Goal: Transaction & Acquisition: Purchase product/service

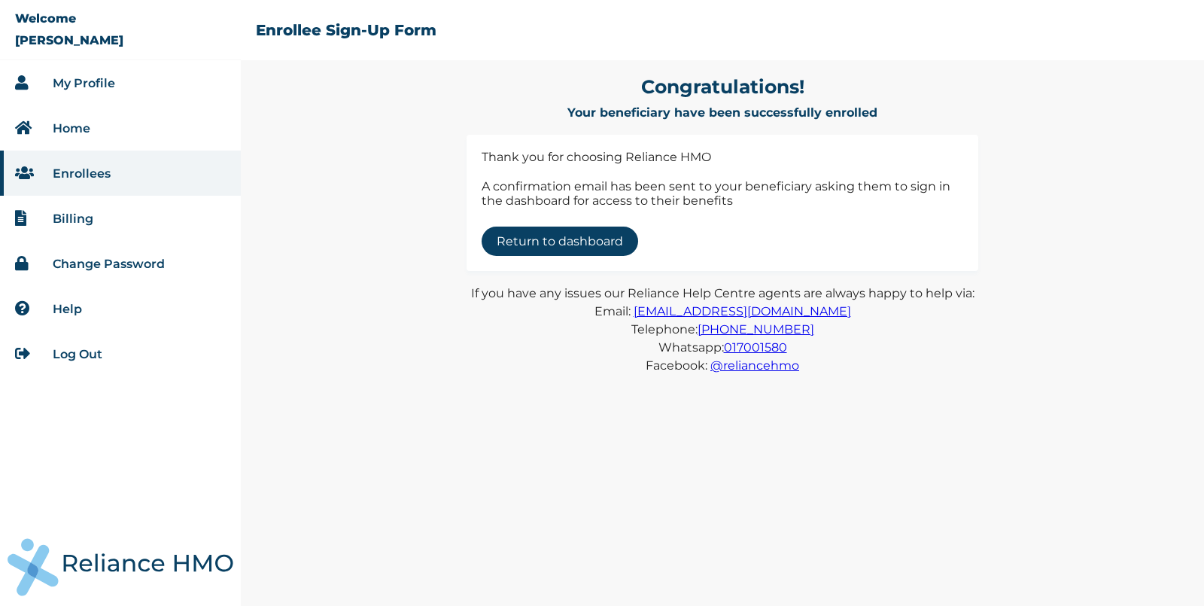
click at [74, 129] on link "Home" at bounding box center [72, 128] width 38 height 14
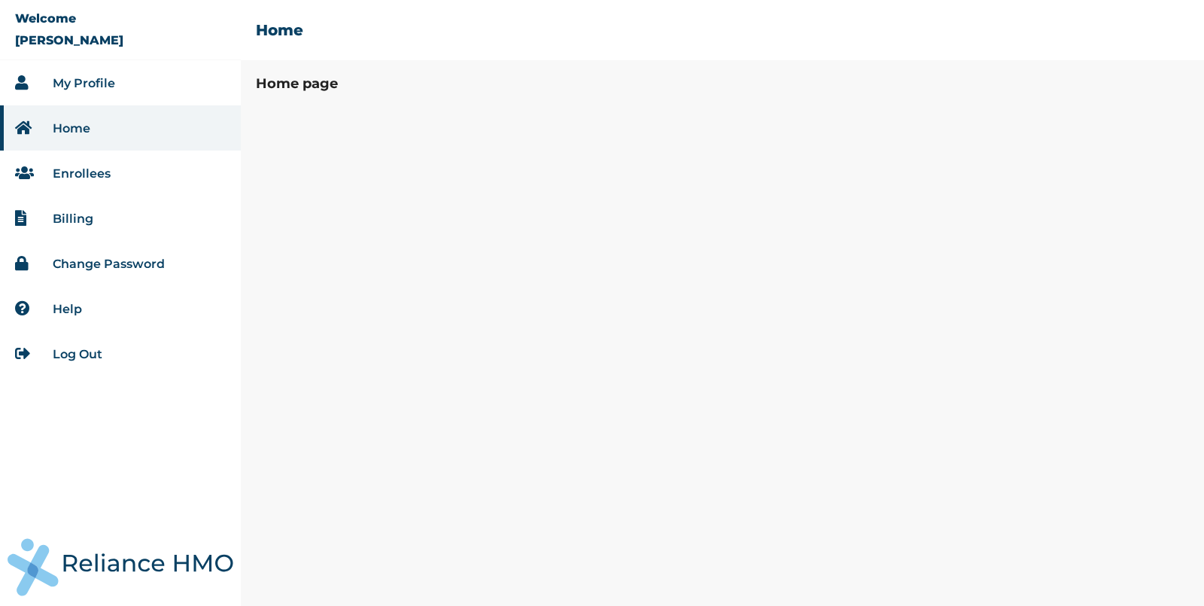
click at [81, 171] on link "Enrollees" at bounding box center [82, 173] width 58 height 14
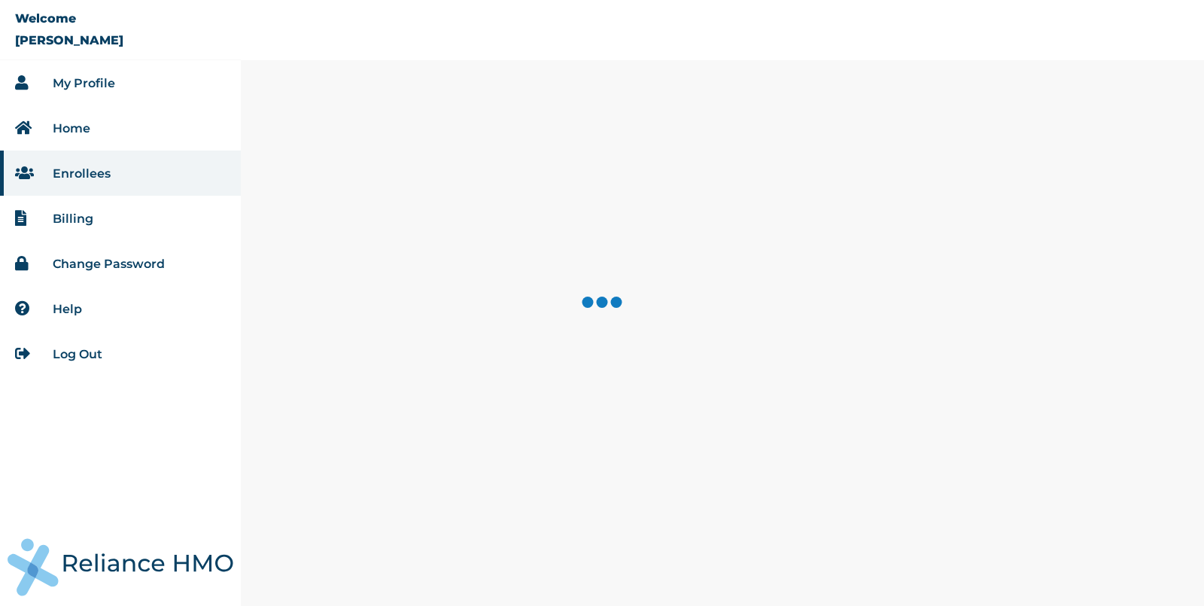
click at [76, 218] on link "Billing" at bounding box center [73, 218] width 41 height 14
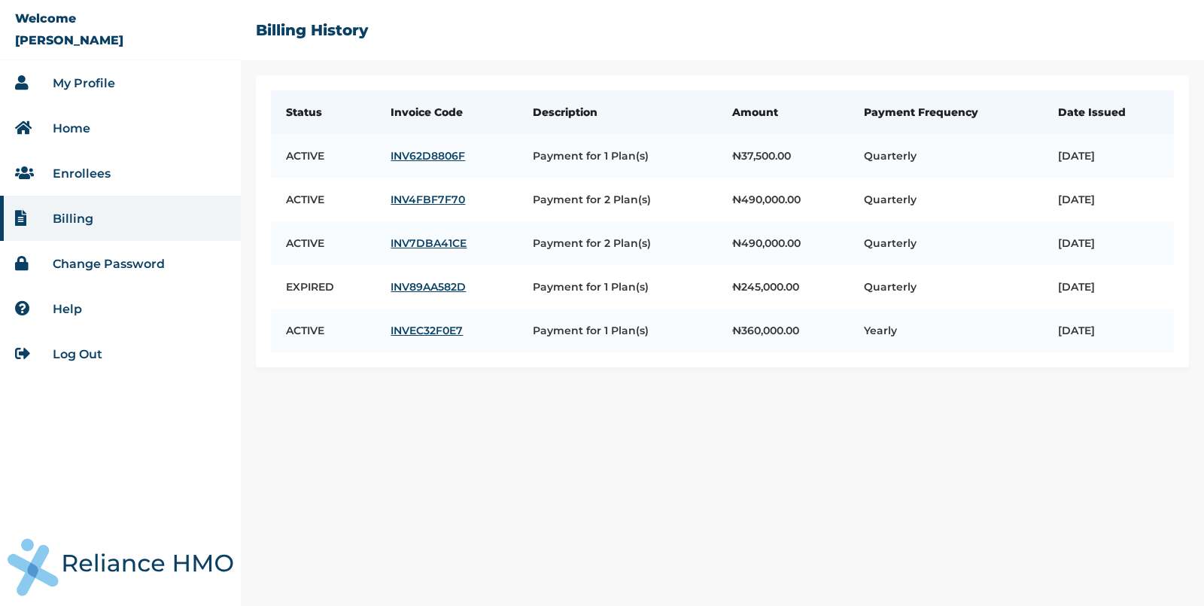
click at [83, 181] on li "Enrollees" at bounding box center [120, 173] width 241 height 45
click at [77, 168] on link "Enrollees" at bounding box center [82, 173] width 58 height 14
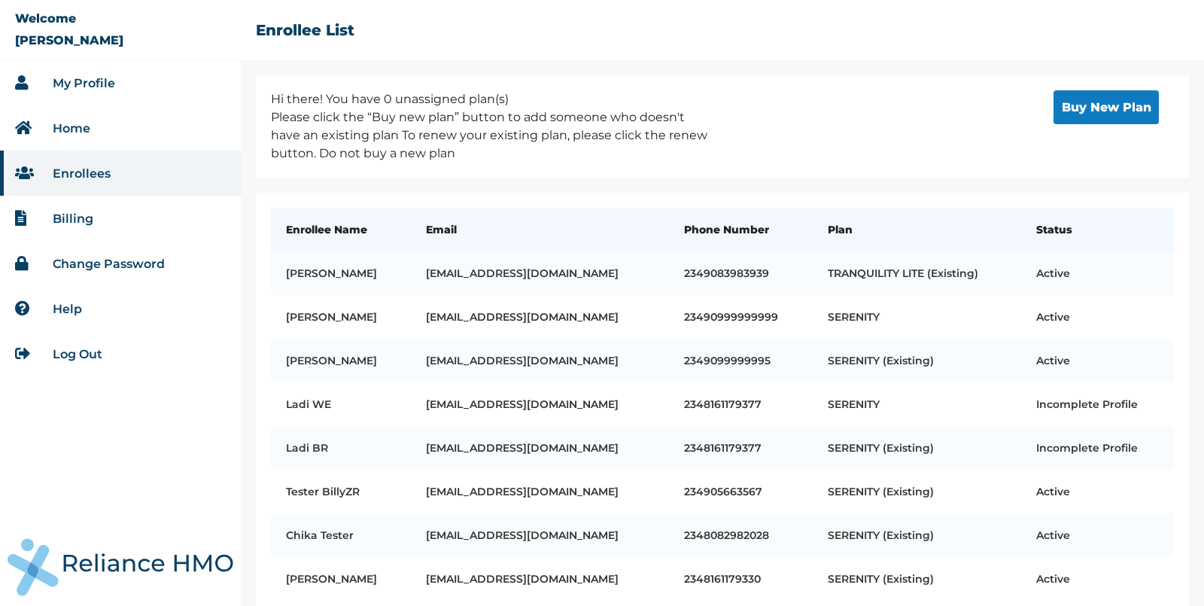
click at [1099, 104] on button "Buy New Plan" at bounding box center [1106, 107] width 105 height 34
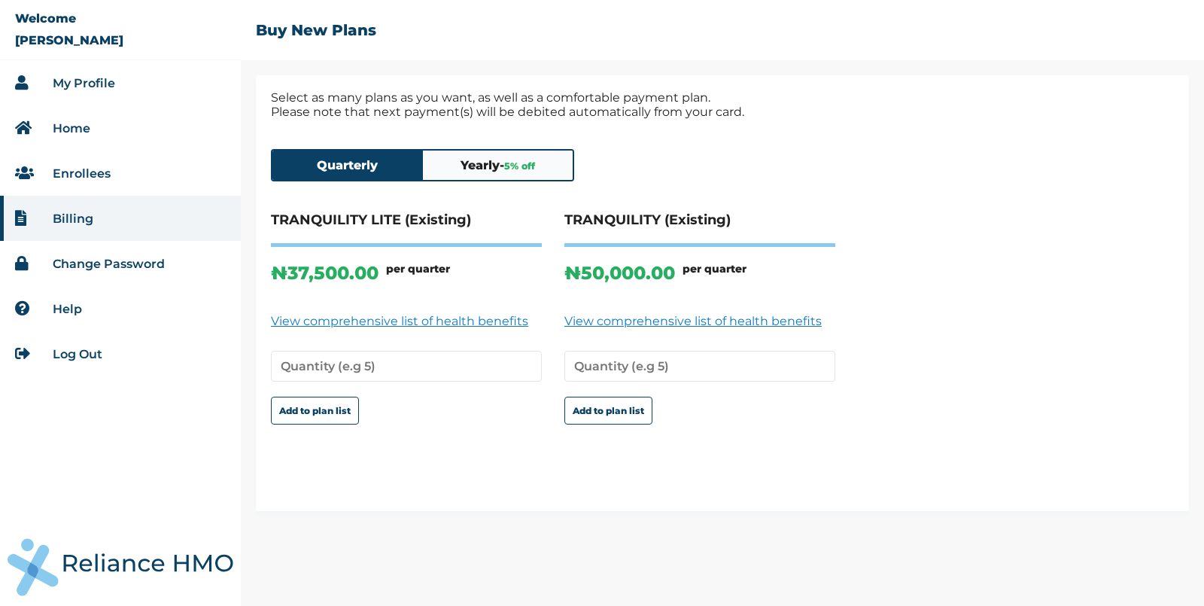
click at [490, 156] on button "Yearly - 5 % off" at bounding box center [498, 165] width 151 height 29
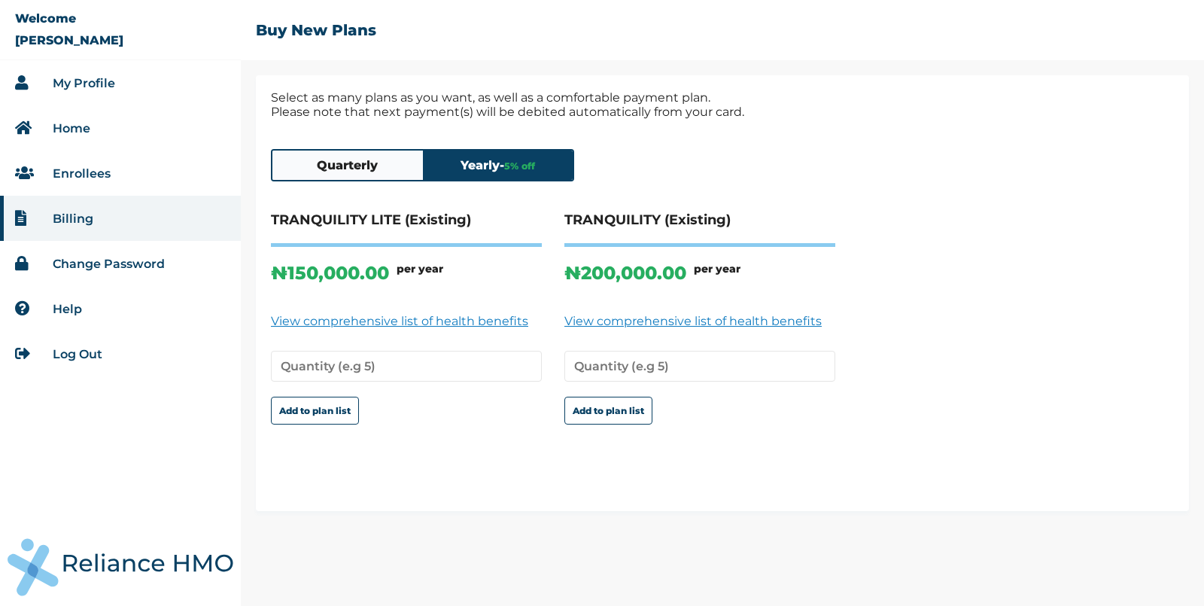
click at [330, 157] on button "Quarterly" at bounding box center [347, 165] width 151 height 29
